Goal: Task Accomplishment & Management: Use online tool/utility

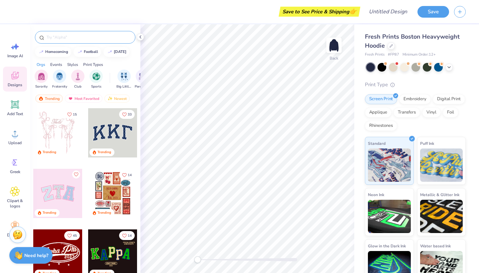
scroll to position [0, 0]
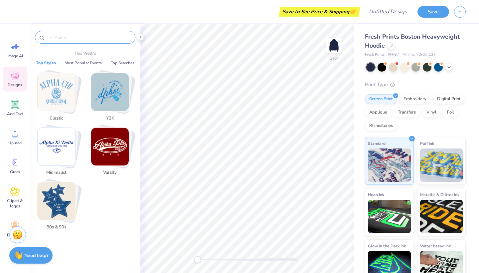
click at [74, 39] on input "text" at bounding box center [88, 37] width 85 height 7
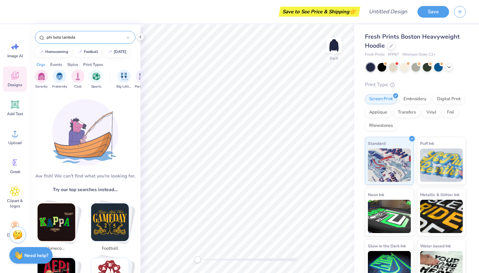
type input "phi beta lambda"
click at [73, 64] on div "Styles" at bounding box center [72, 65] width 11 height 6
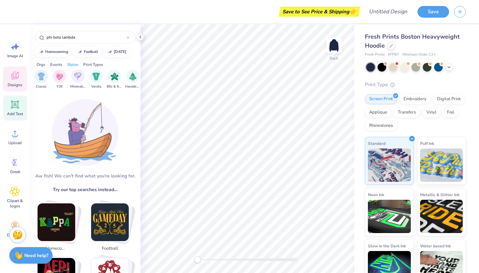
scroll to position [0, 0]
click at [10, 111] on div "Add Text" at bounding box center [15, 108] width 24 height 25
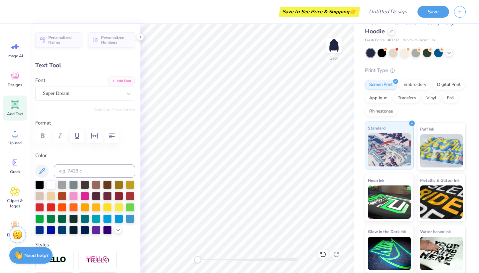
scroll to position [14, 0]
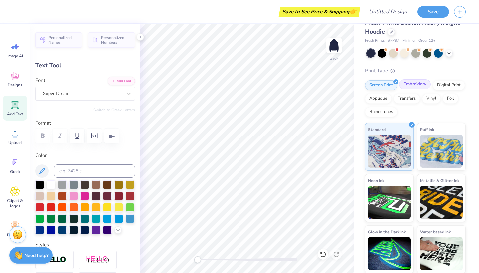
click at [417, 82] on div "Embroidery" at bounding box center [415, 84] width 32 height 10
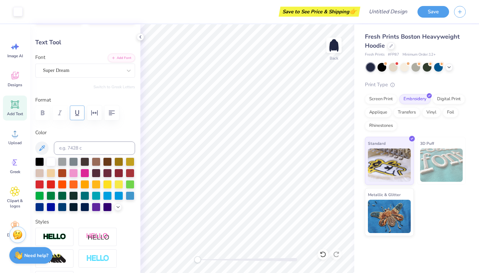
scroll to position [25, 0]
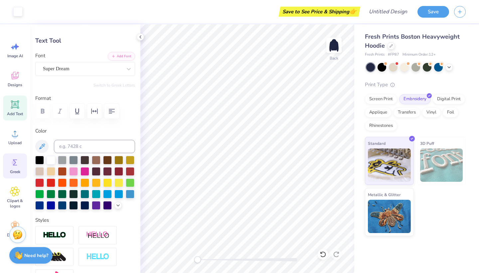
click at [15, 161] on circle at bounding box center [14, 162] width 5 height 5
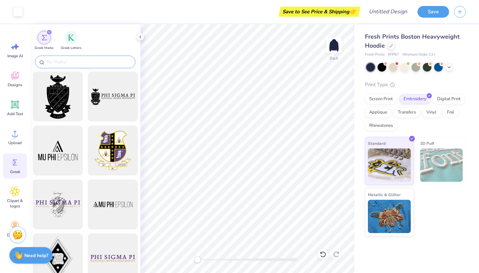
click at [91, 66] on div at bounding box center [85, 62] width 101 height 13
click at [89, 62] on input "text" at bounding box center [88, 62] width 85 height 7
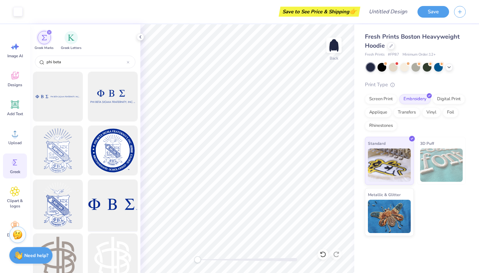
type input "phi beta"
click at [120, 204] on div at bounding box center [112, 204] width 55 height 55
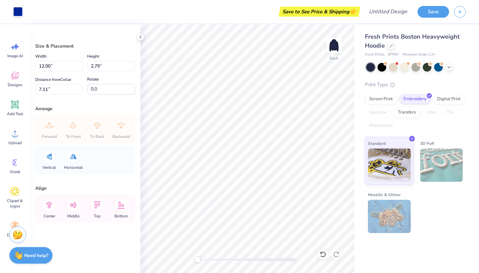
type input "6.67"
type input "1.55"
type input "3.00"
type input "4.90"
type input "1.14"
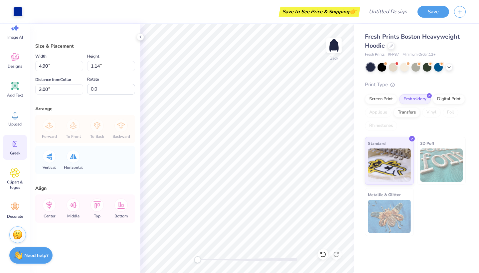
scroll to position [19, 0]
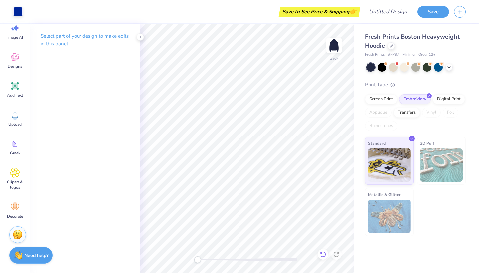
click at [321, 256] on icon at bounding box center [323, 254] width 6 height 6
click at [335, 253] on icon at bounding box center [337, 254] width 6 height 6
click at [16, 68] on span "Designs" at bounding box center [15, 66] width 15 height 5
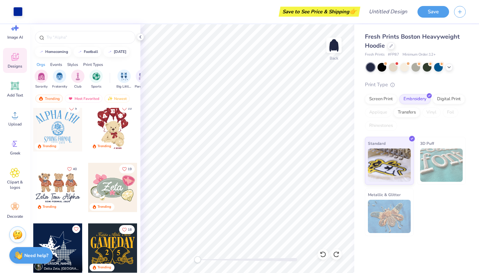
scroll to position [275, 0]
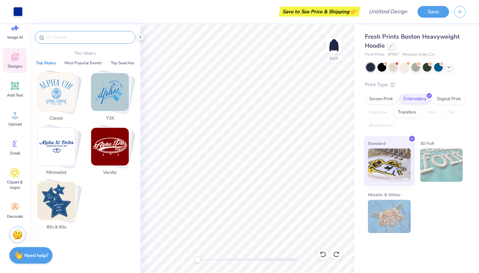
click at [106, 35] on input "text" at bounding box center [88, 37] width 85 height 7
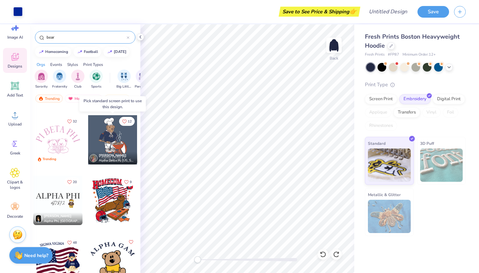
scroll to position [361, 0]
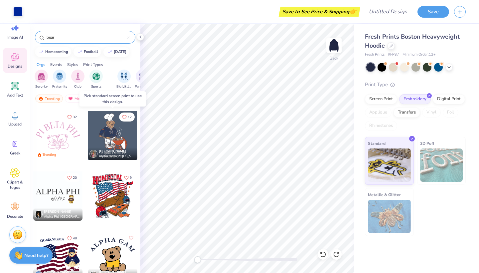
type input "bear"
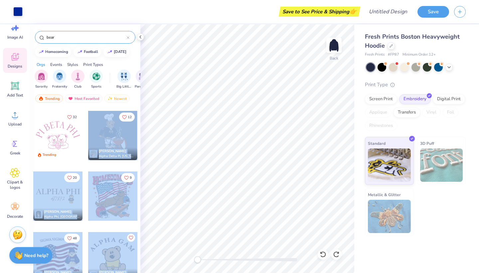
click at [202, 134] on div "Art colors Save to See Price & Shipping 👉 Design Title Save Image AI Designs Ad…" at bounding box center [239, 136] width 479 height 273
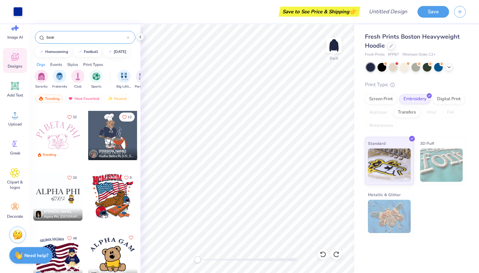
click at [162, 18] on div "Save to See Price & Shipping 👉" at bounding box center [193, 11] width 331 height 23
click at [119, 128] on div at bounding box center [112, 135] width 49 height 49
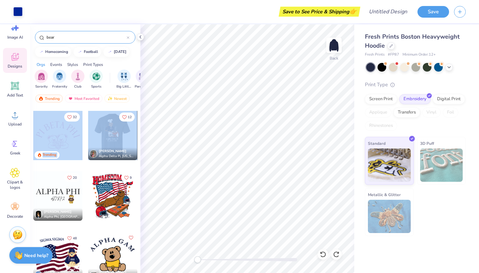
drag, startPoint x: 118, startPoint y: 130, endPoint x: 139, endPoint y: 132, distance: 20.4
click at [139, 132] on div "Trending Trending 7 Trending [PERSON_NAME] Kappa Delta, [GEOGRAPHIC_DATA] 32 Tr…" at bounding box center [85, 203] width 111 height 190
click at [123, 132] on div at bounding box center [112, 135] width 49 height 49
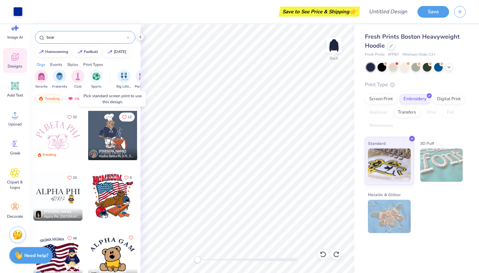
click at [123, 132] on div at bounding box center [112, 135] width 49 height 49
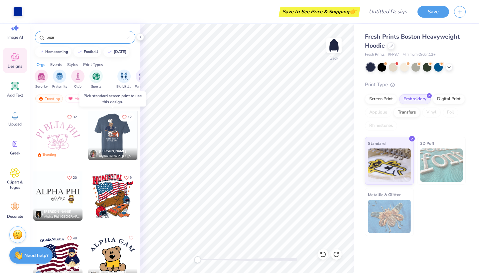
click at [123, 132] on div at bounding box center [113, 135] width 148 height 49
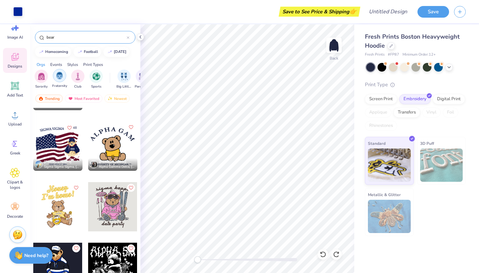
scroll to position [192, 0]
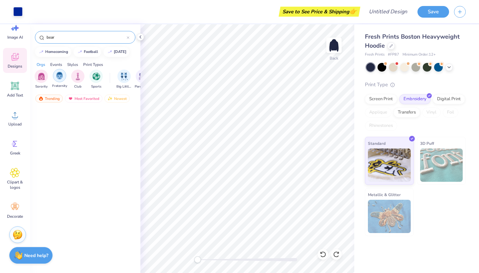
click at [62, 80] on div "filter for Fraternity" at bounding box center [59, 75] width 13 height 13
click at [60, 78] on img "filter for Sorority" at bounding box center [60, 76] width 8 height 8
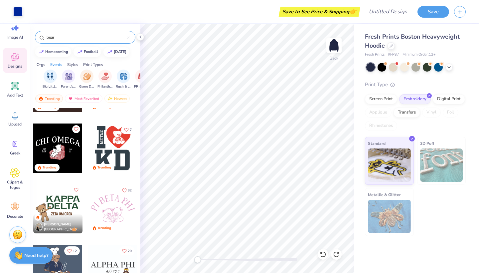
scroll to position [321, 0]
